Goal: Task Accomplishment & Management: Manage account settings

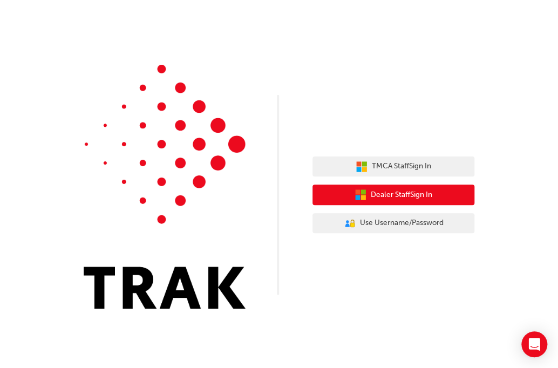
click at [423, 191] on span "Dealer Staff Sign In" at bounding box center [402, 195] width 62 height 12
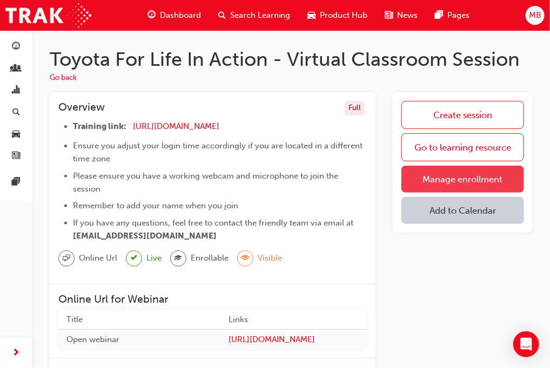
click at [445, 178] on link "Manage enrollment" at bounding box center [462, 179] width 123 height 27
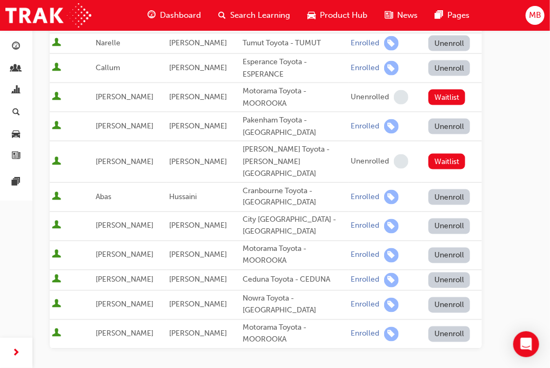
scroll to position [540, 0]
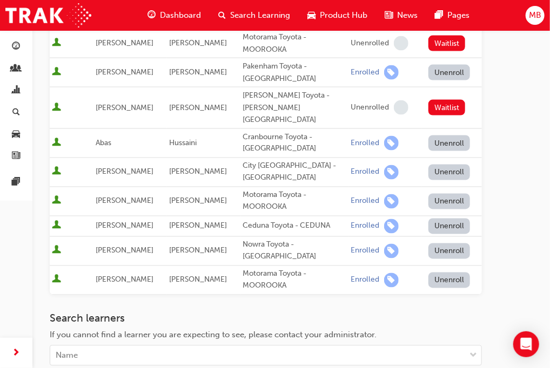
click at [449, 244] on button "Unenroll" at bounding box center [449, 252] width 42 height 16
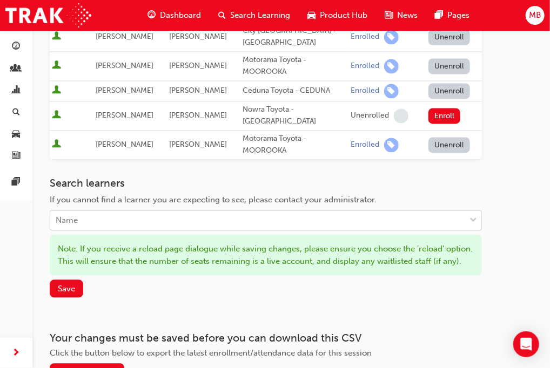
scroll to position [702, 0]
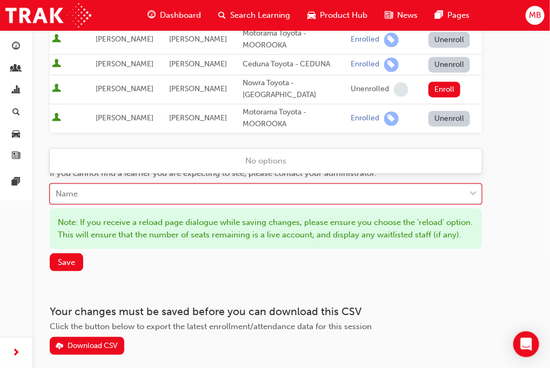
click at [473, 187] on span "down-icon" at bounding box center [473, 194] width 8 height 14
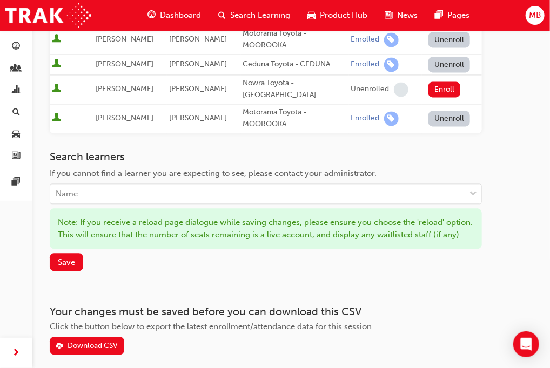
click at [451, 206] on div "Search learners If you cannot find a learner you are expecting to see, please c…" at bounding box center [266, 211] width 432 height 121
click at [76, 253] on button "Save" at bounding box center [66, 262] width 33 height 18
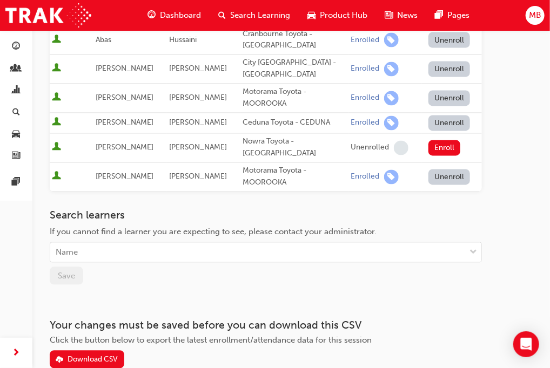
scroll to position [645, 0]
